Goal: Information Seeking & Learning: Learn about a topic

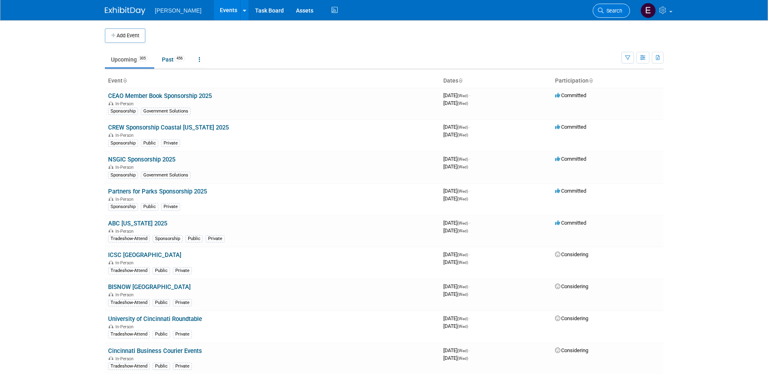
click at [616, 8] on span "Search" at bounding box center [613, 11] width 19 height 6
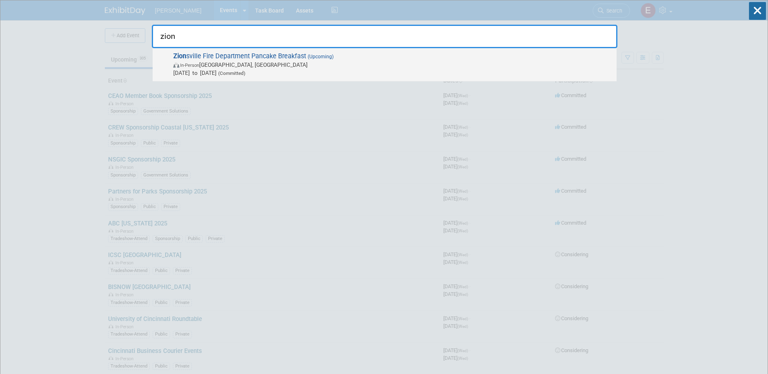
type input "zion"
click at [203, 65] on span "In-Person [GEOGRAPHIC_DATA], [GEOGRAPHIC_DATA]" at bounding box center [392, 65] width 439 height 8
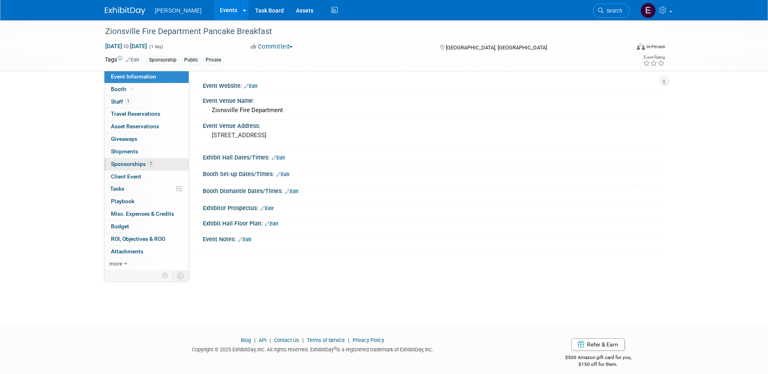
click at [136, 163] on span "Sponsorships 1" at bounding box center [132, 164] width 43 height 6
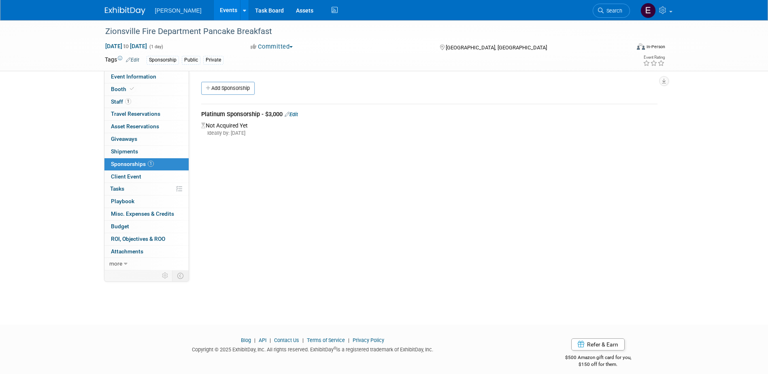
drag, startPoint x: 283, startPoint y: 111, endPoint x: 198, endPoint y: 113, distance: 84.6
click at [198, 113] on div "Platinum Sponsorship - $3,000 Edit Not Acquired Yet Ideally by: [DATE]" at bounding box center [429, 120] width 468 height 47
drag, startPoint x: 198, startPoint y: 113, endPoint x: 232, endPoint y: 114, distance: 34.0
copy div "Platinum Sponsorship - $3,000"
click at [136, 102] on link "1 Staff 1" at bounding box center [146, 102] width 84 height 12
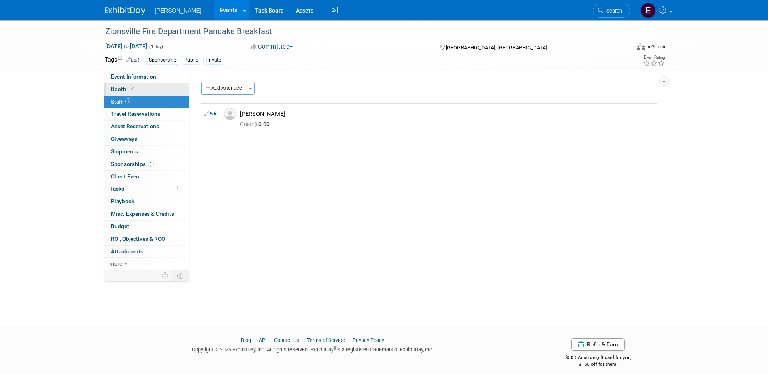
click at [137, 93] on link "Booth" at bounding box center [146, 89] width 84 height 12
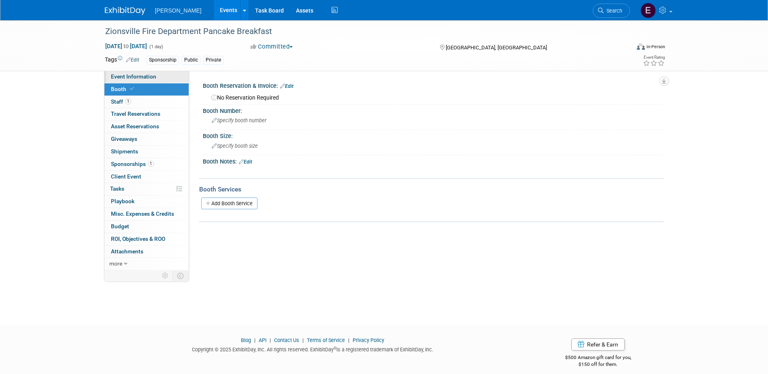
click at [140, 76] on span "Event Information" at bounding box center [133, 76] width 45 height 6
